Goal: Information Seeking & Learning: Learn about a topic

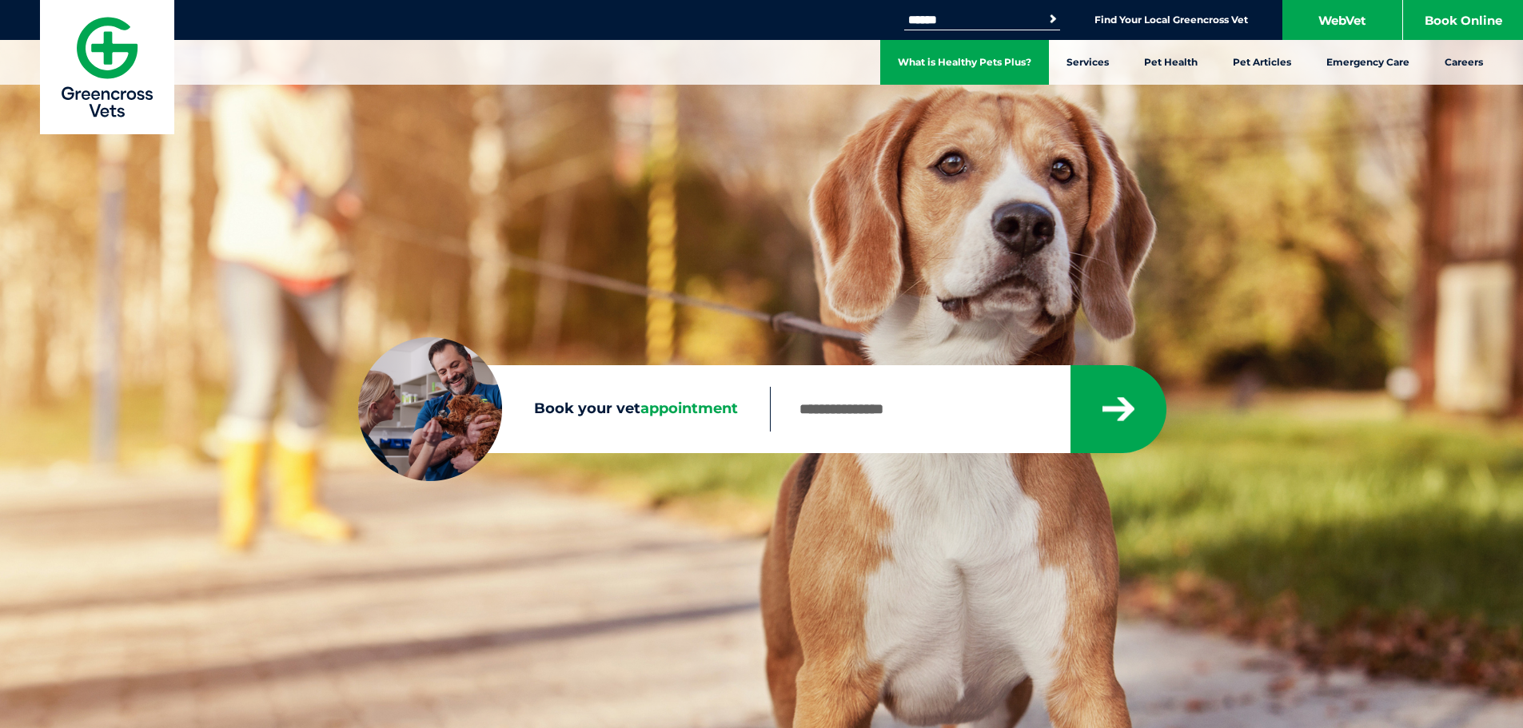
click at [963, 68] on link "What is Healthy Pets Plus?" at bounding box center [964, 62] width 169 height 45
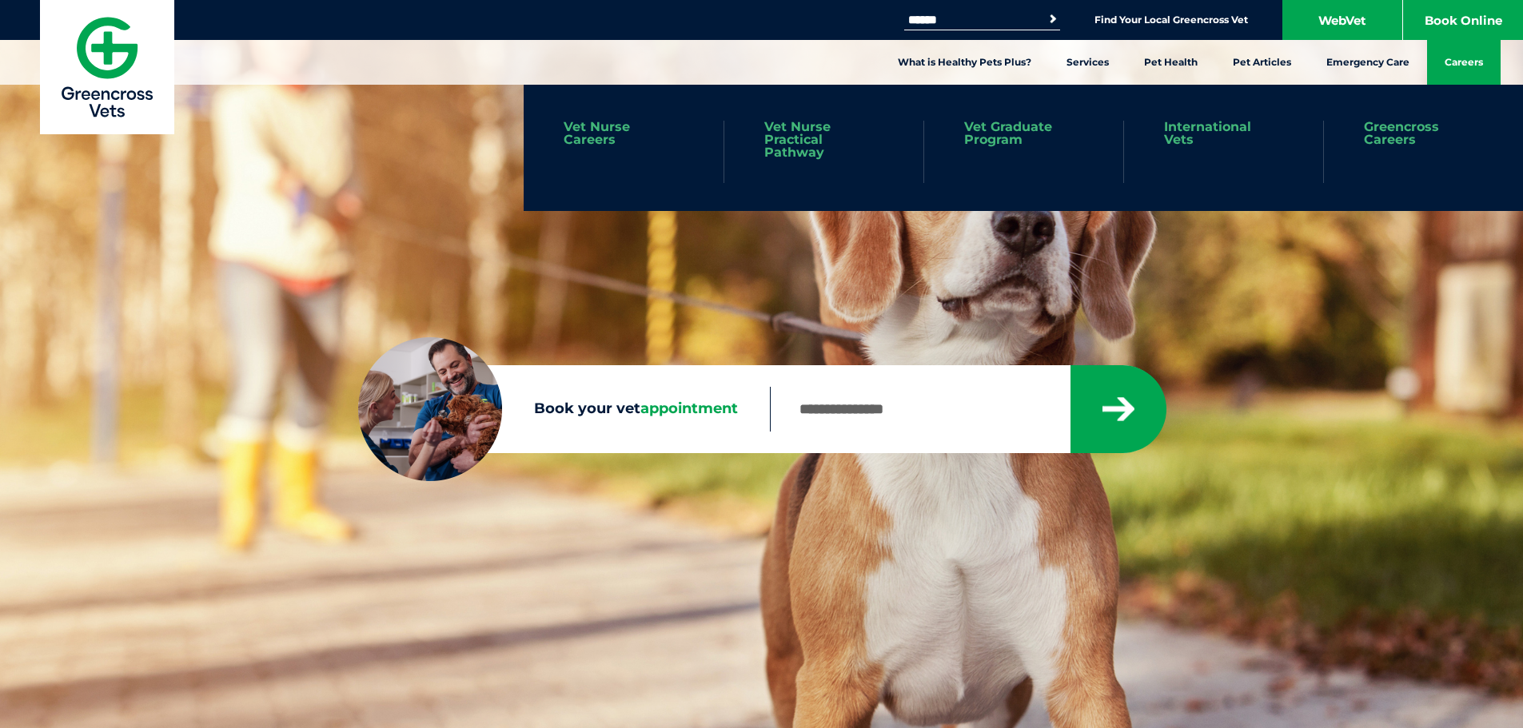
click at [1466, 55] on link "Careers" at bounding box center [1464, 62] width 74 height 45
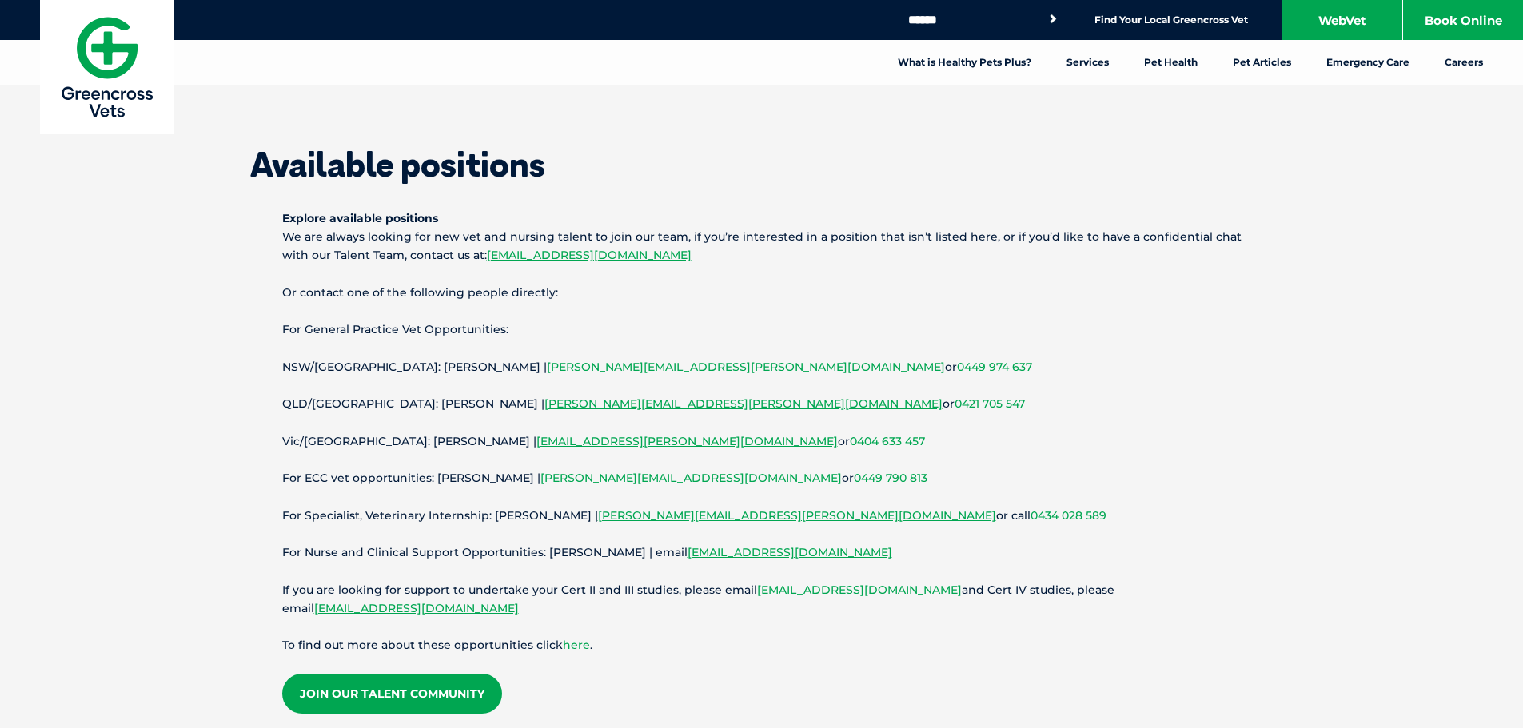
click at [117, 77] on img at bounding box center [107, 67] width 134 height 134
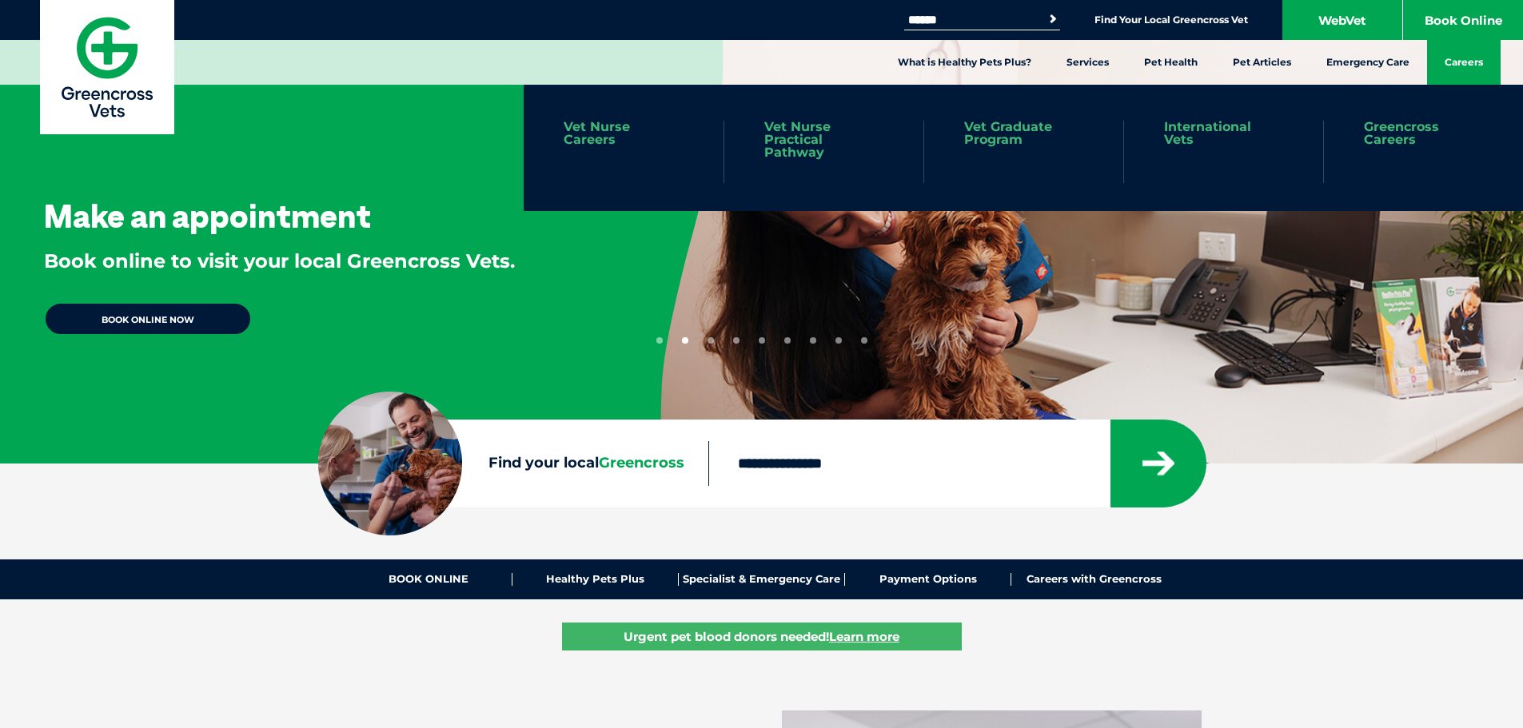
click at [1478, 62] on link "Careers" at bounding box center [1464, 62] width 74 height 45
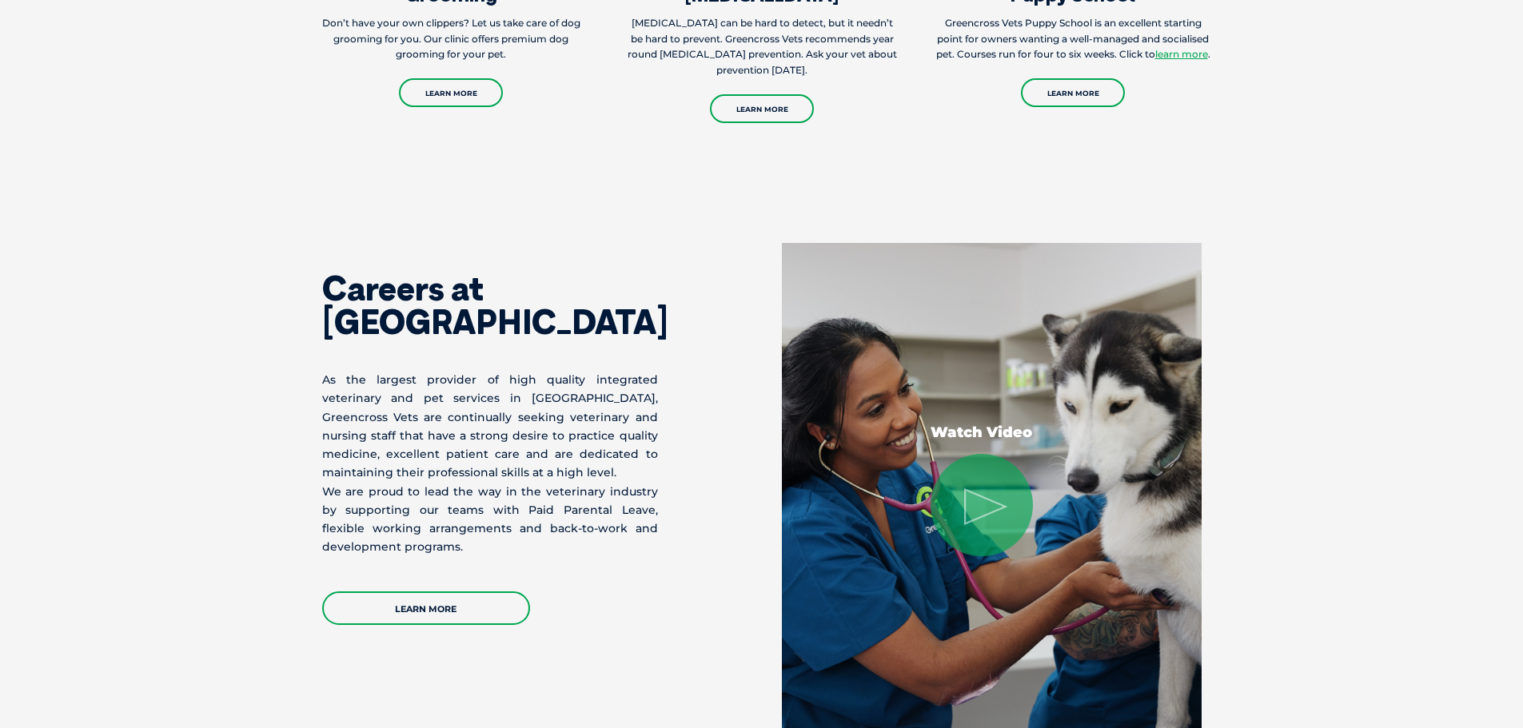
scroll to position [2479, 0]
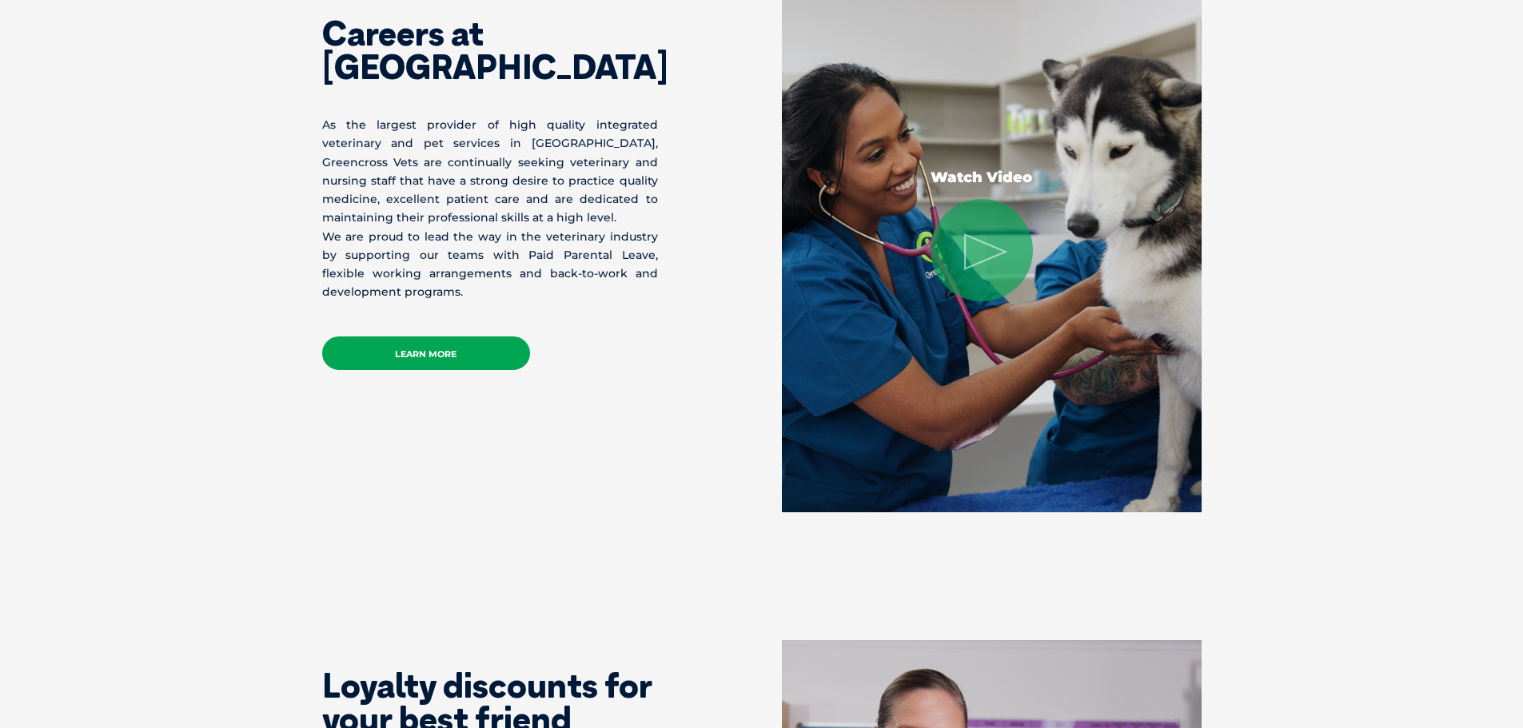
click at [441, 349] on link "Learn More" at bounding box center [426, 354] width 208 height 34
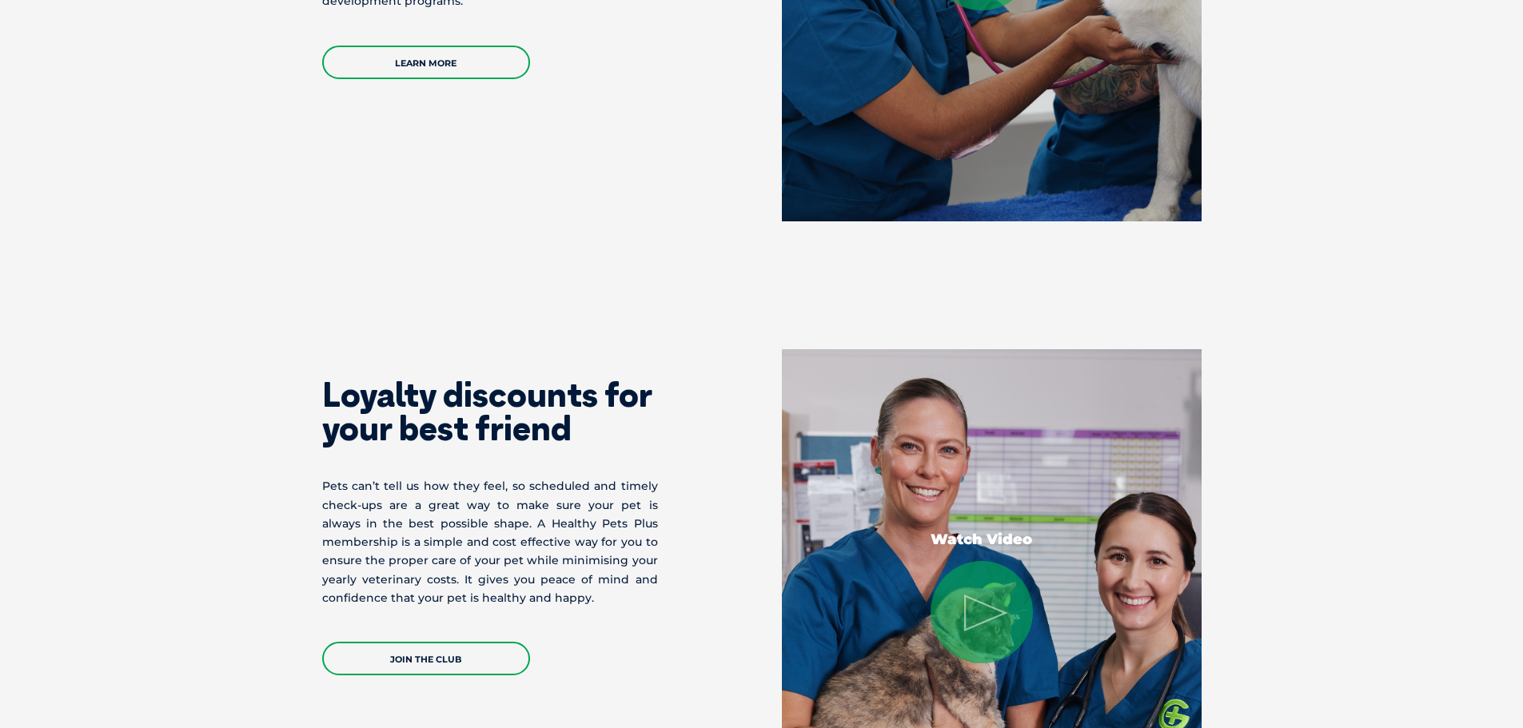
scroll to position [2798, 0]
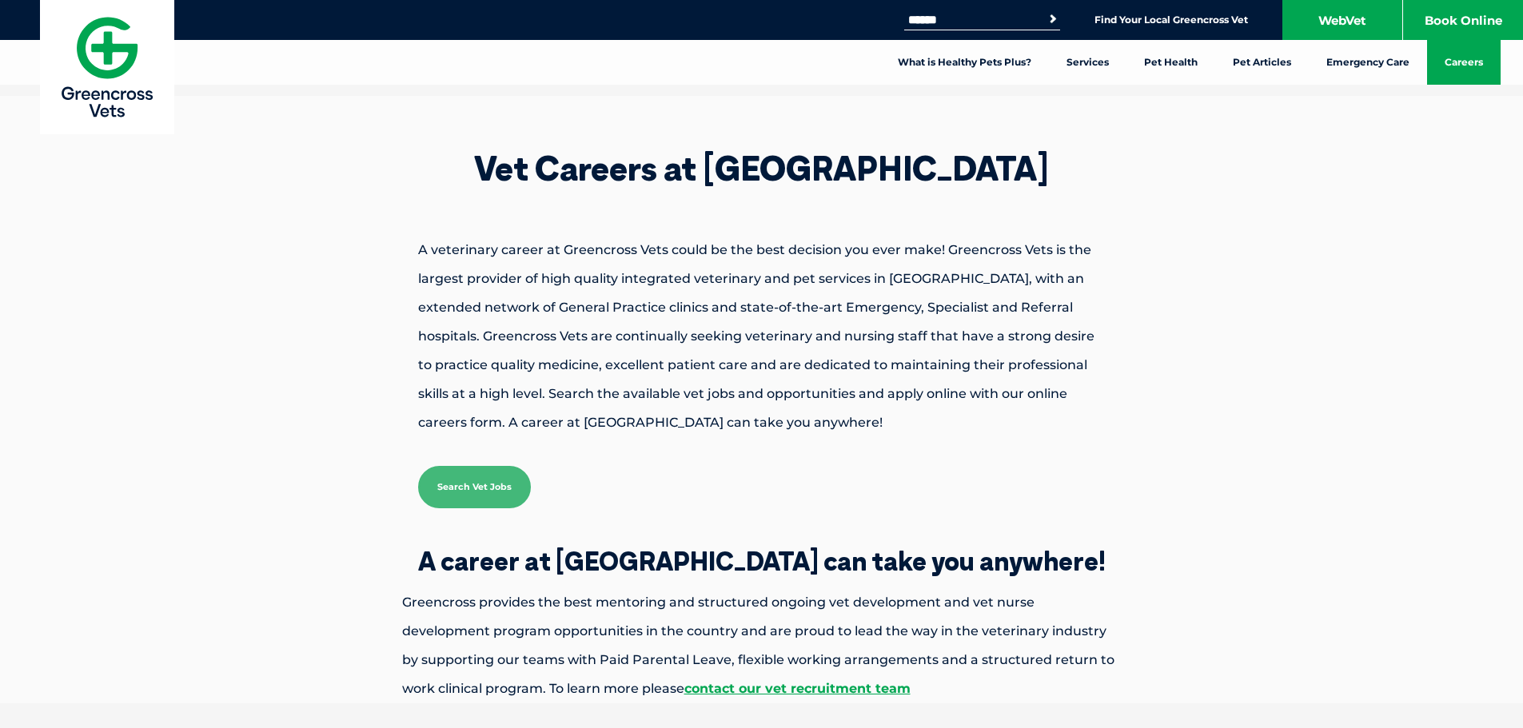
click at [747, 391] on p "A veterinary career at Greencross Vets could be the best decision you ever make…" at bounding box center [762, 336] width 800 height 201
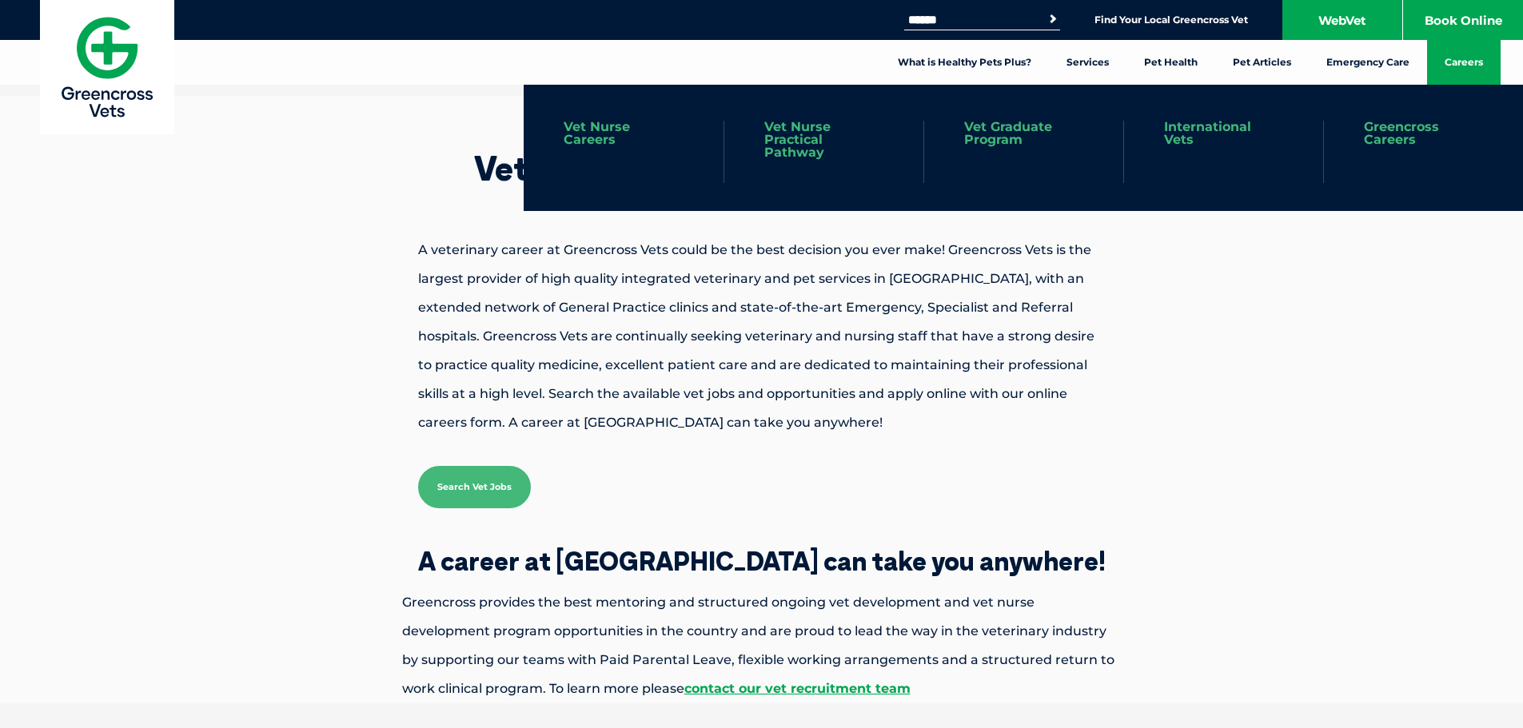
click at [588, 135] on link "Vet Nurse Careers" at bounding box center [624, 134] width 120 height 26
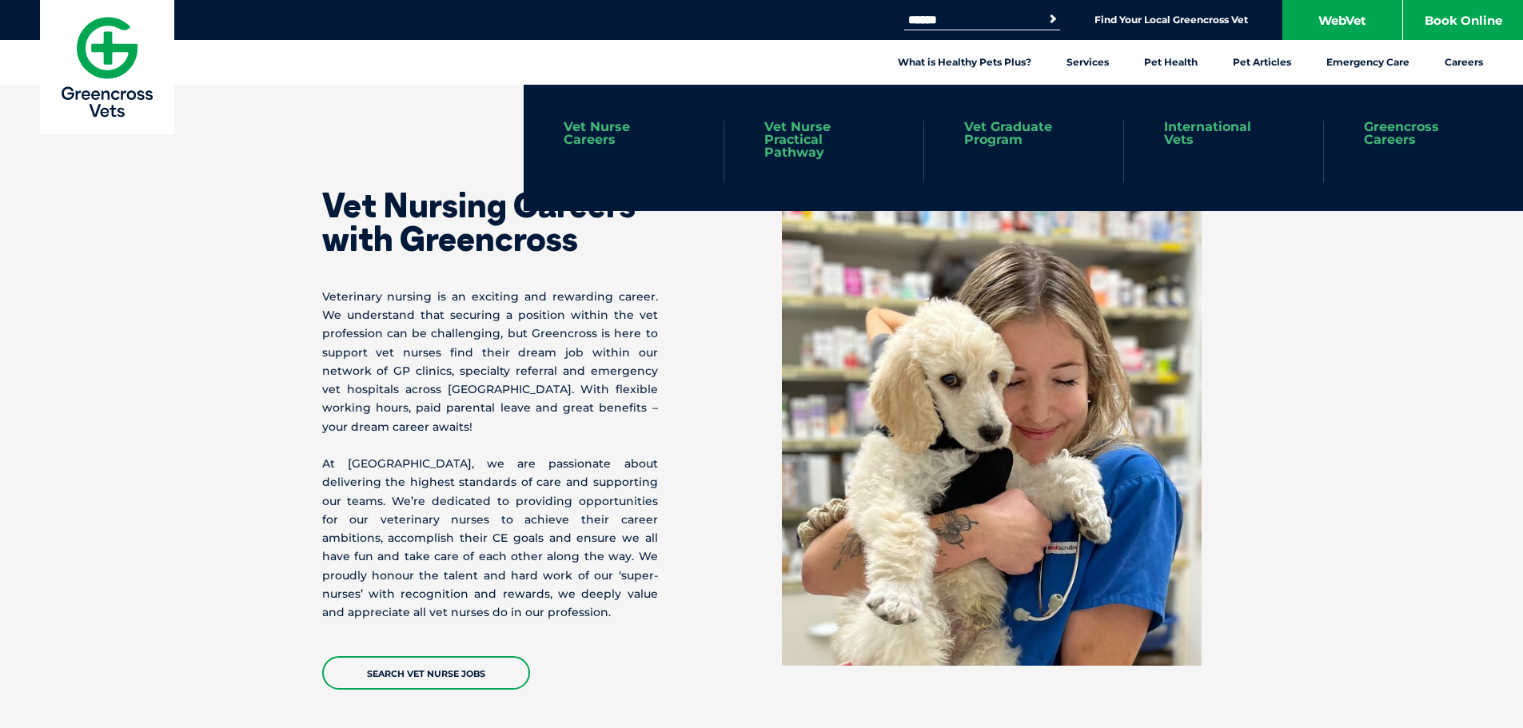
click at [1231, 125] on link "International Vets" at bounding box center [1223, 134] width 119 height 26
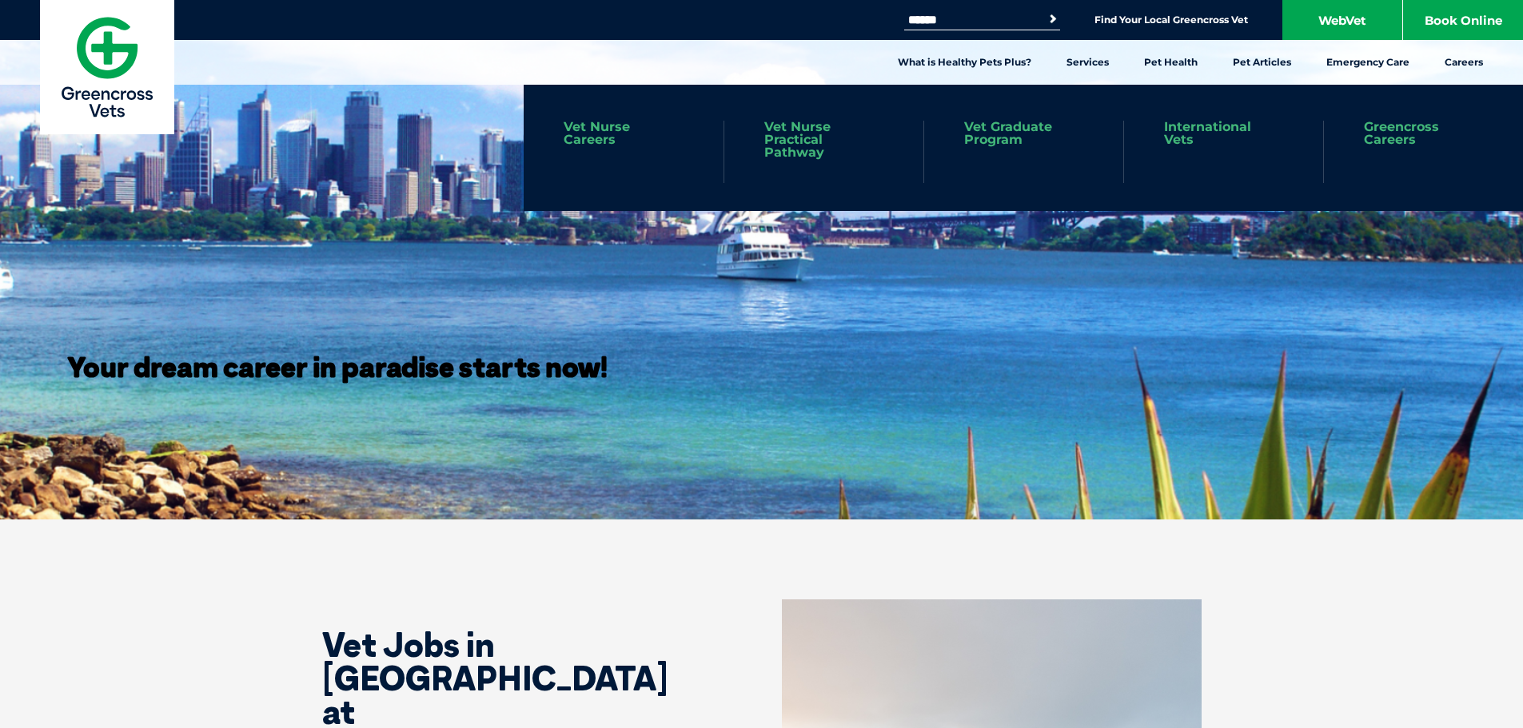
click at [1397, 129] on link "Greencross Careers" at bounding box center [1423, 134] width 119 height 26
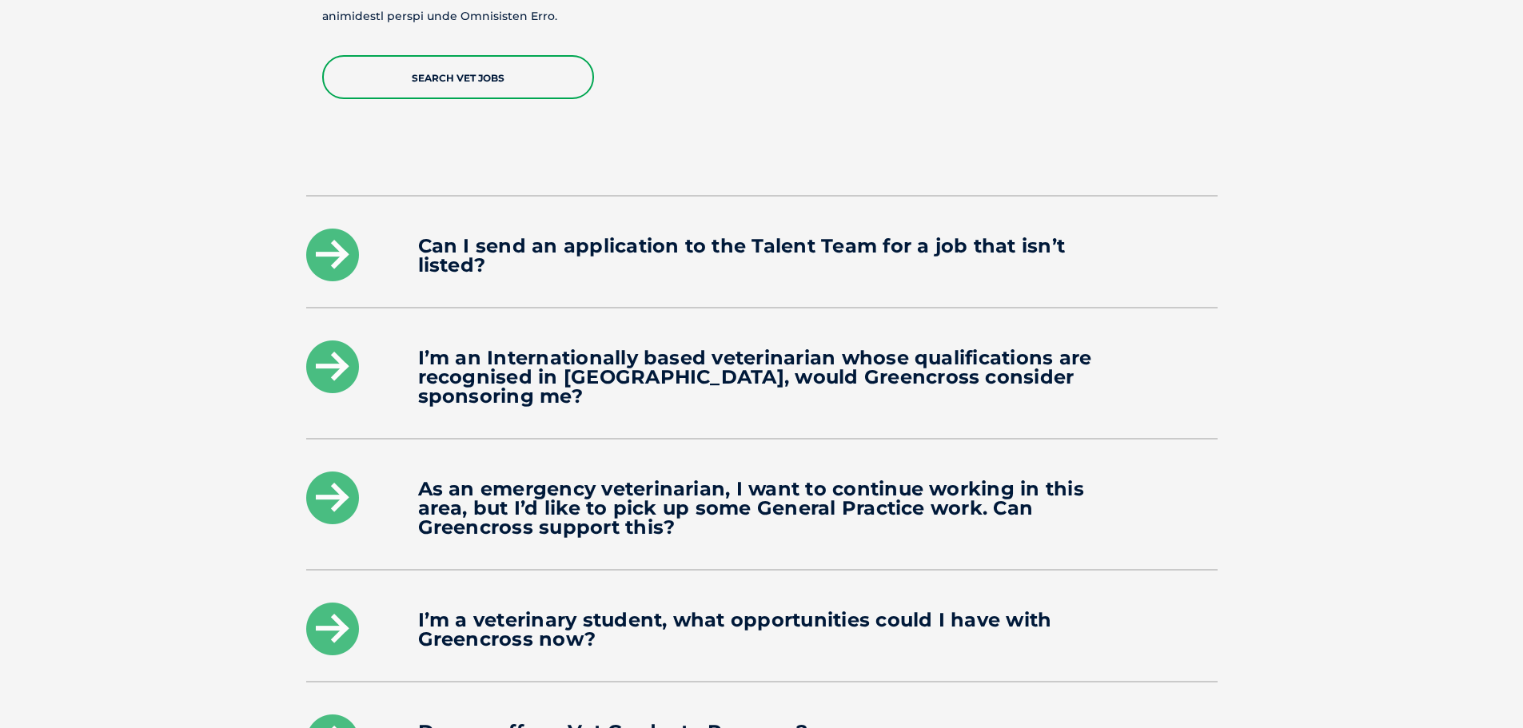
scroll to position [2319, 0]
